Goal: Find specific page/section: Find specific page/section

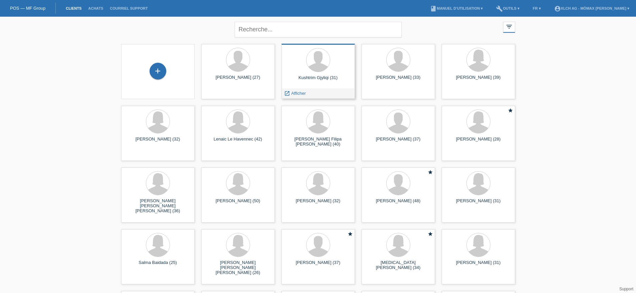
click at [315, 81] on div "Kushtrim Gjyliqi (31)" at bounding box center [318, 80] width 63 height 11
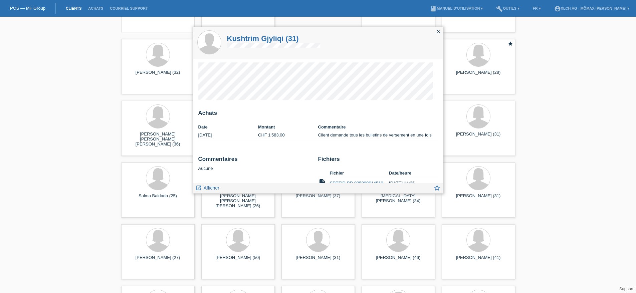
click at [438, 30] on icon "close" at bounding box center [438, 31] width 5 height 5
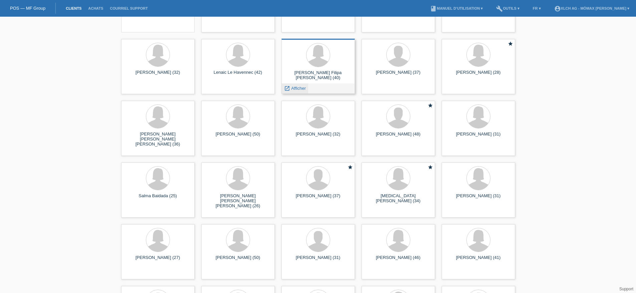
click at [296, 89] on span "Afficher" at bounding box center [298, 88] width 15 height 5
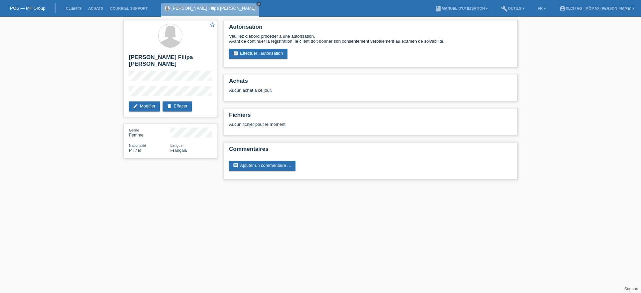
click at [257, 3] on icon "close" at bounding box center [258, 3] width 3 height 3
click at [76, 8] on link "Clients" at bounding box center [73, 8] width 22 height 4
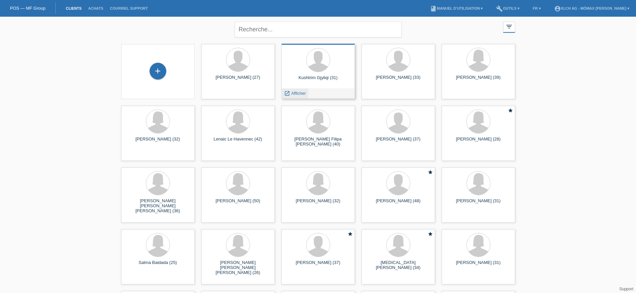
click at [299, 93] on span "Afficher" at bounding box center [298, 93] width 15 height 5
